Goal: Task Accomplishment & Management: Use online tool/utility

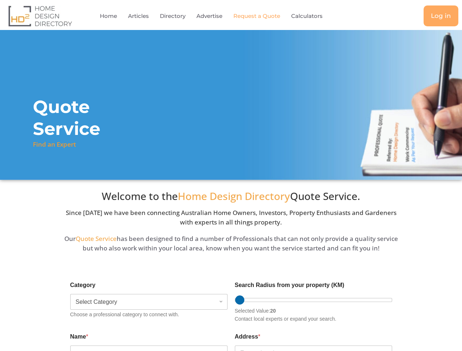
click at [231, 175] on div "Quote Service Find an Expert" at bounding box center [231, 105] width 462 height 150
click at [307, 16] on link "Calculators" at bounding box center [306, 16] width 31 height 17
click at [231, 313] on div "Search Radius from your property (KM) Selected Value: 20 Contact local experts …" at bounding box center [313, 301] width 164 height 51
